Goal: Find specific page/section: Find specific page/section

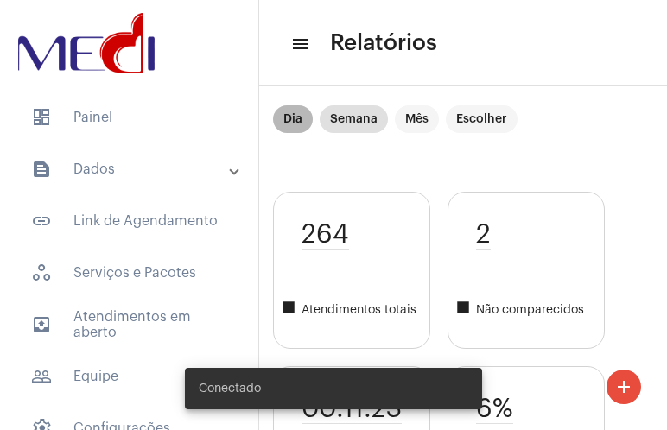
click at [286, 118] on mat-chip "Dia" at bounding box center [293, 119] width 40 height 28
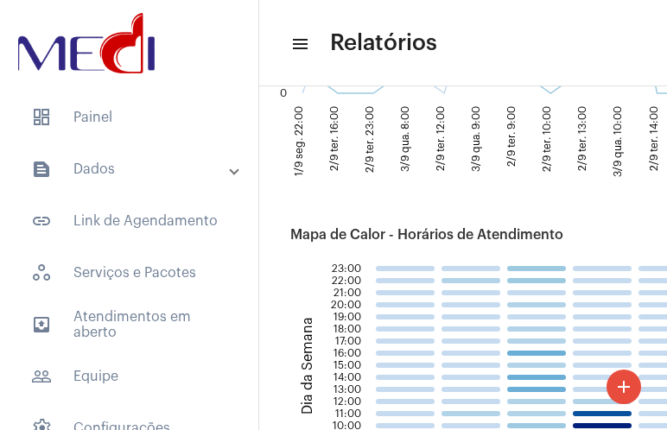
scroll to position [2380, 0]
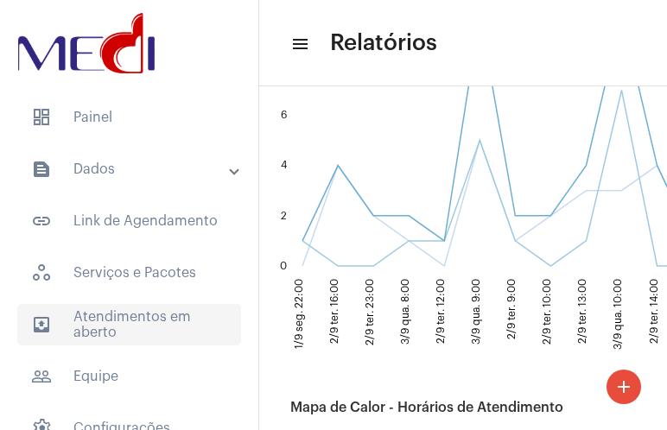
click at [141, 327] on span "outbox_outline Atendimentos em aberto" at bounding box center [129, 324] width 224 height 41
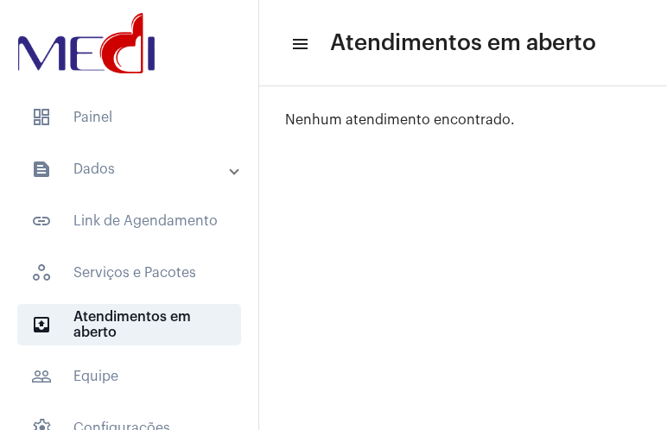
click at [145, 161] on mat-panel-title "text_snippet_outlined Dados" at bounding box center [131, 169] width 200 height 21
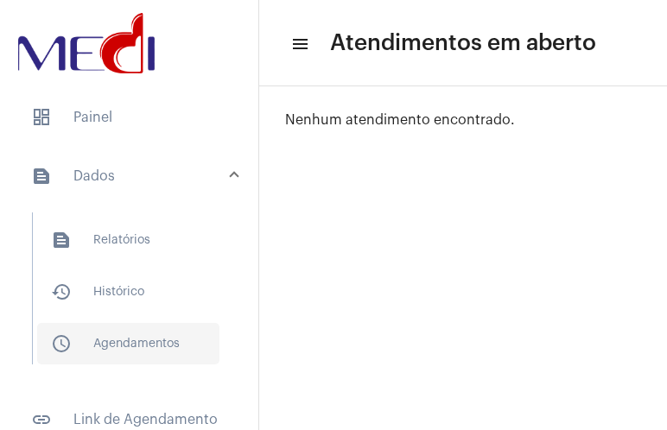
click at [139, 335] on span "schedule_outlined Agendamentos" at bounding box center [128, 343] width 182 height 41
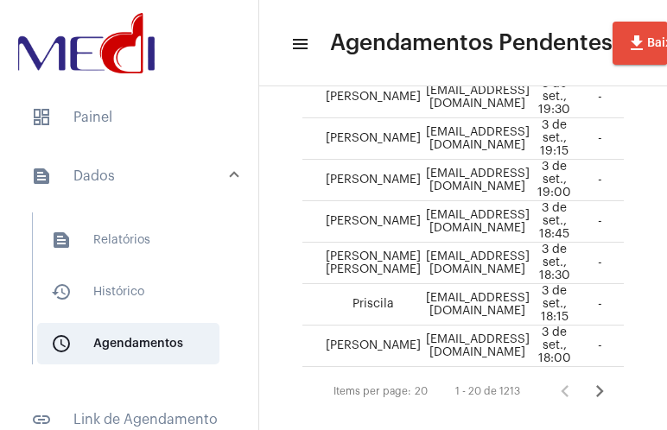
scroll to position [995, 62]
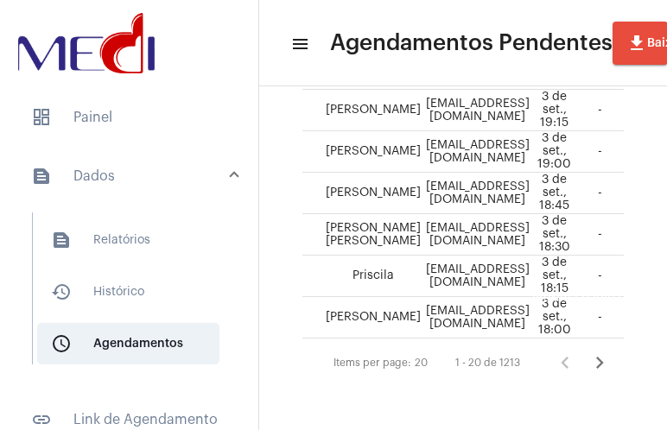
click at [596, 357] on icon "Próxima página" at bounding box center [600, 363] width 8 height 12
